Goal: Information Seeking & Learning: Learn about a topic

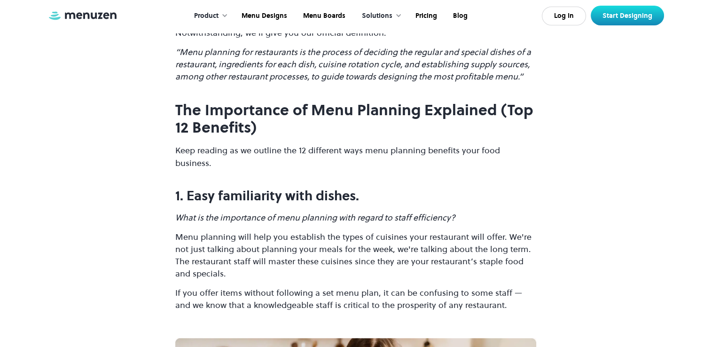
scroll to position [893, 0]
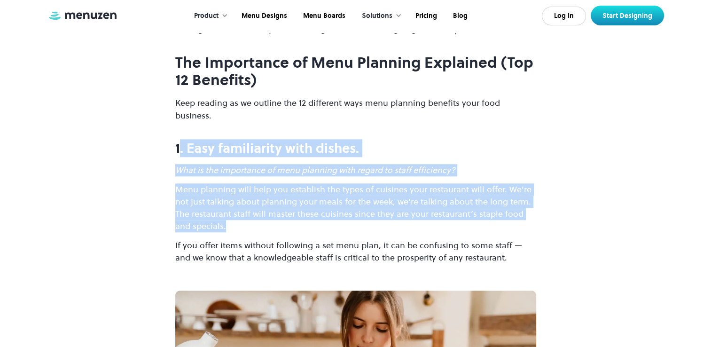
drag, startPoint x: 180, startPoint y: 122, endPoint x: 233, endPoint y: 204, distance: 97.2
click at [242, 198] on p "Menu planning will help you establish the types of cuisines your restaurant wil…" at bounding box center [355, 207] width 361 height 49
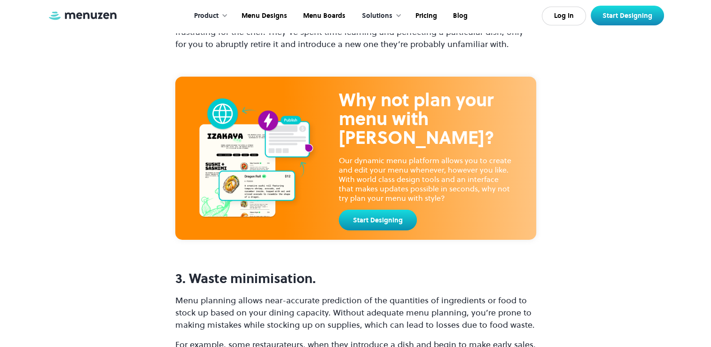
scroll to position [3242, 0]
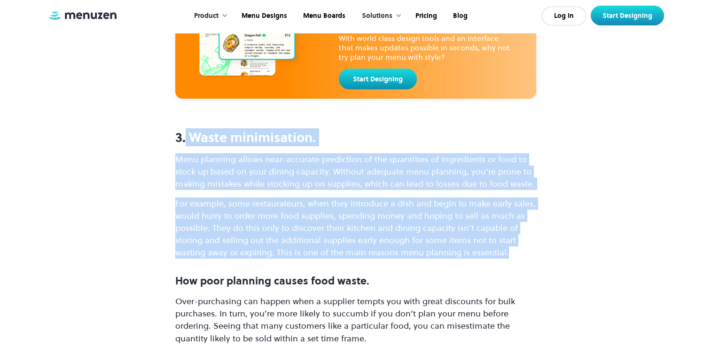
drag, startPoint x: 186, startPoint y: 81, endPoint x: 502, endPoint y: 208, distance: 340.1
copy div "Waste minimisation. Menu planning allows near-accurate prediction of the quanti…"
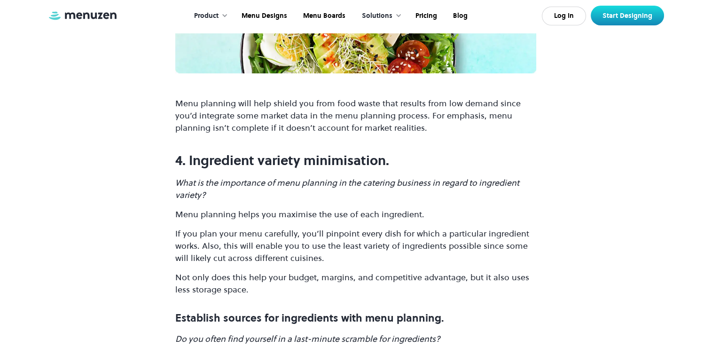
scroll to position [3806, 0]
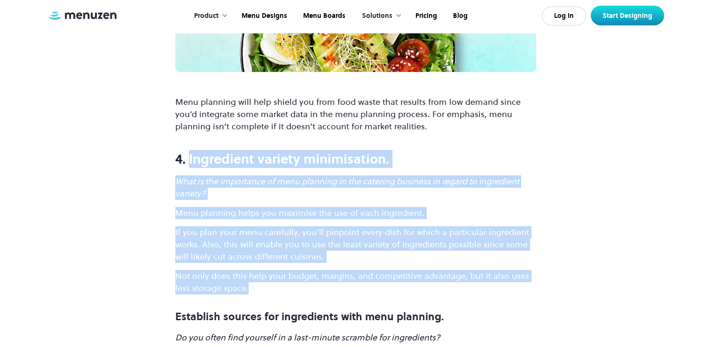
drag, startPoint x: 198, startPoint y: 116, endPoint x: 272, endPoint y: 243, distance: 146.9
drag, startPoint x: 272, startPoint y: 243, endPoint x: 245, endPoint y: 234, distance: 27.9
copy div "Ingredient variety minimisation. What is the importance of menu planning in the…"
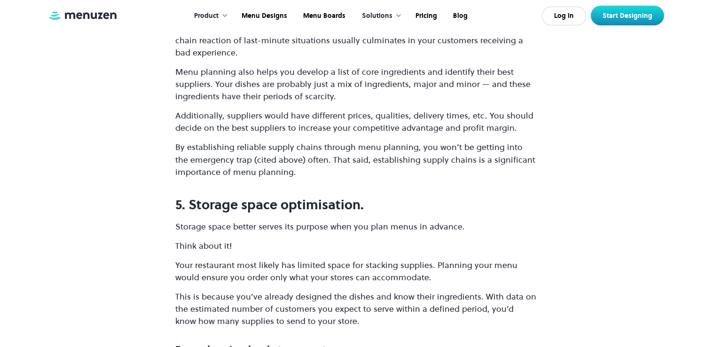
scroll to position [4135, 0]
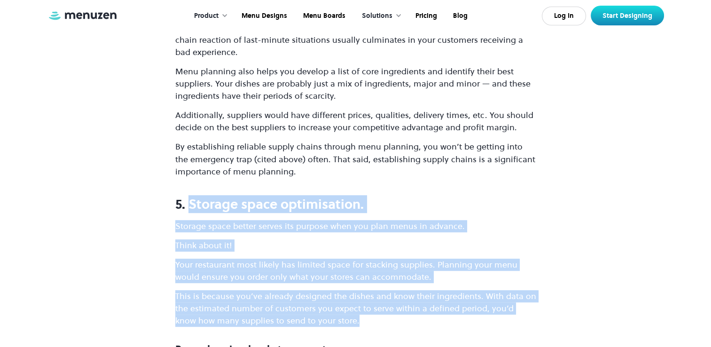
drag, startPoint x: 190, startPoint y: 152, endPoint x: 363, endPoint y: 269, distance: 209.0
click at [363, 269] on div "Heads-up! If you understand this article but still need convincing that extensi…" at bounding box center [355, 168] width 361 height 7843
drag, startPoint x: 363, startPoint y: 269, endPoint x: 318, endPoint y: 255, distance: 46.8
copy div "Storage space optimisation. Storage space better serves its purpose when you pl…"
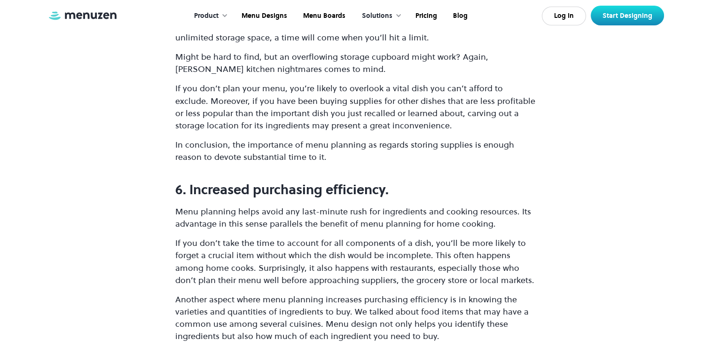
scroll to position [4558, 0]
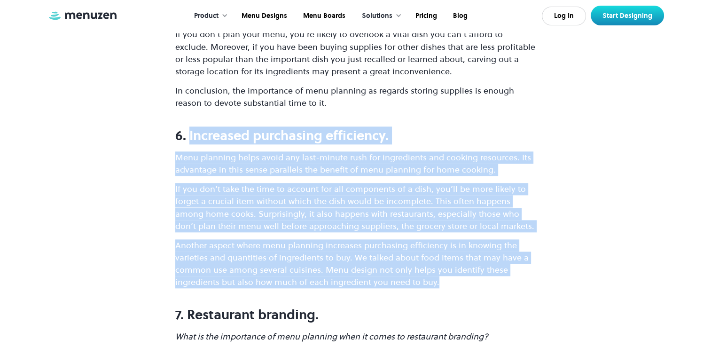
drag, startPoint x: 205, startPoint y: 90, endPoint x: 474, endPoint y: 237, distance: 306.4
drag, startPoint x: 473, startPoint y: 237, endPoint x: 395, endPoint y: 221, distance: 80.1
copy div "Increased purchasing efficiency. Menu planning helps avoid any last-minute rush…"
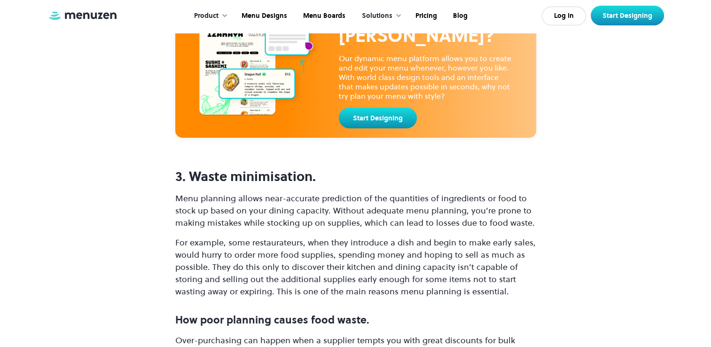
scroll to position [3148, 0]
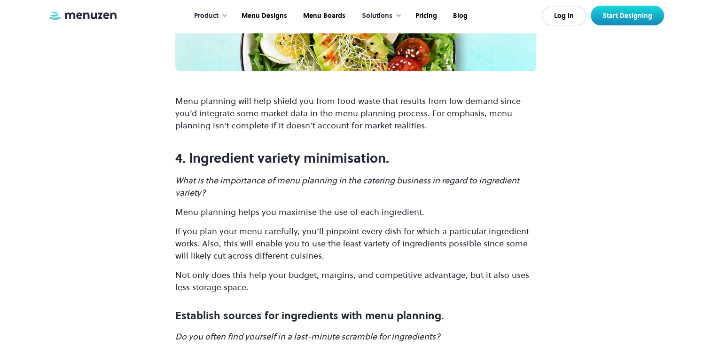
scroll to position [3806, 0]
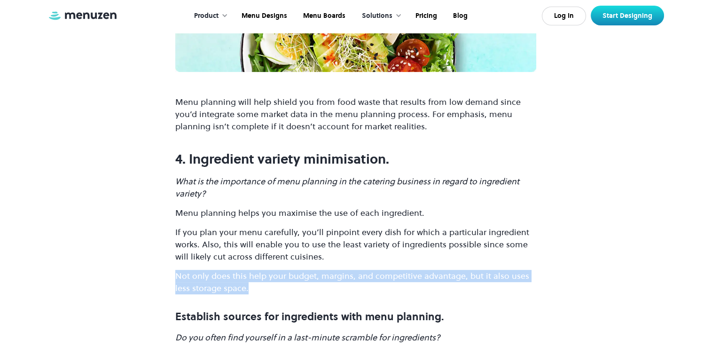
drag, startPoint x: 174, startPoint y: 226, endPoint x: 249, endPoint y: 243, distance: 76.1
click at [248, 270] on p "Not only does this help your budget, margins, and competitive advantage, but it…" at bounding box center [355, 282] width 361 height 24
copy p "Not only does this help your budget, margins, and competitive advantage, but it…"
